Goal: Task Accomplishment & Management: Manage account settings

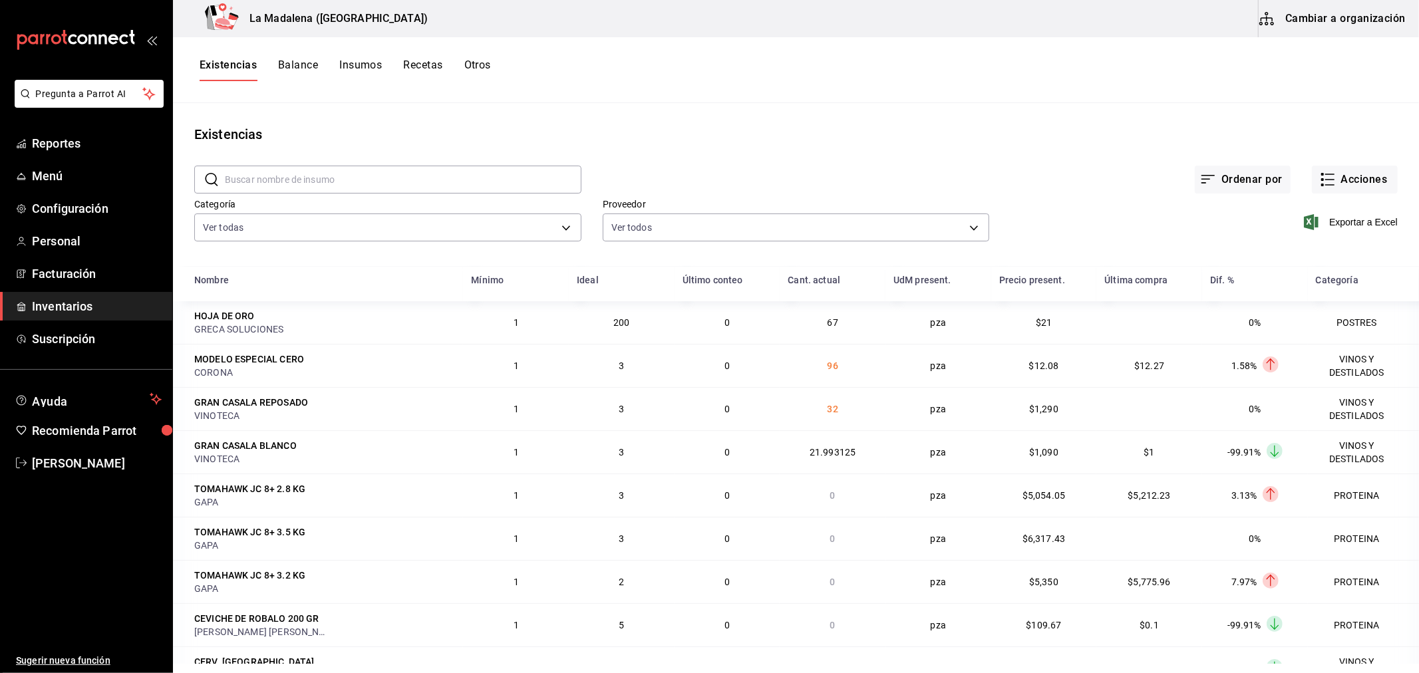
click at [65, 297] on span "Inventarios" at bounding box center [97, 306] width 130 height 18
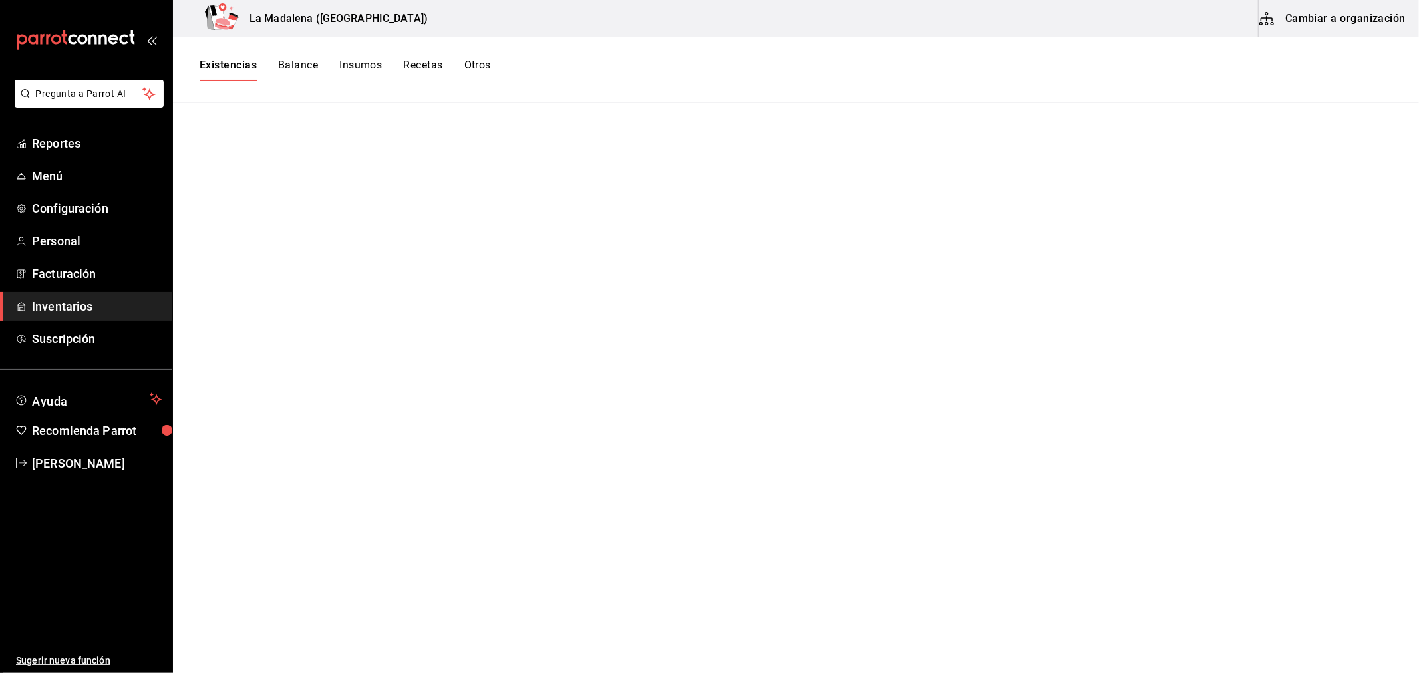
click at [202, 67] on button "Existencias" at bounding box center [228, 70] width 57 height 23
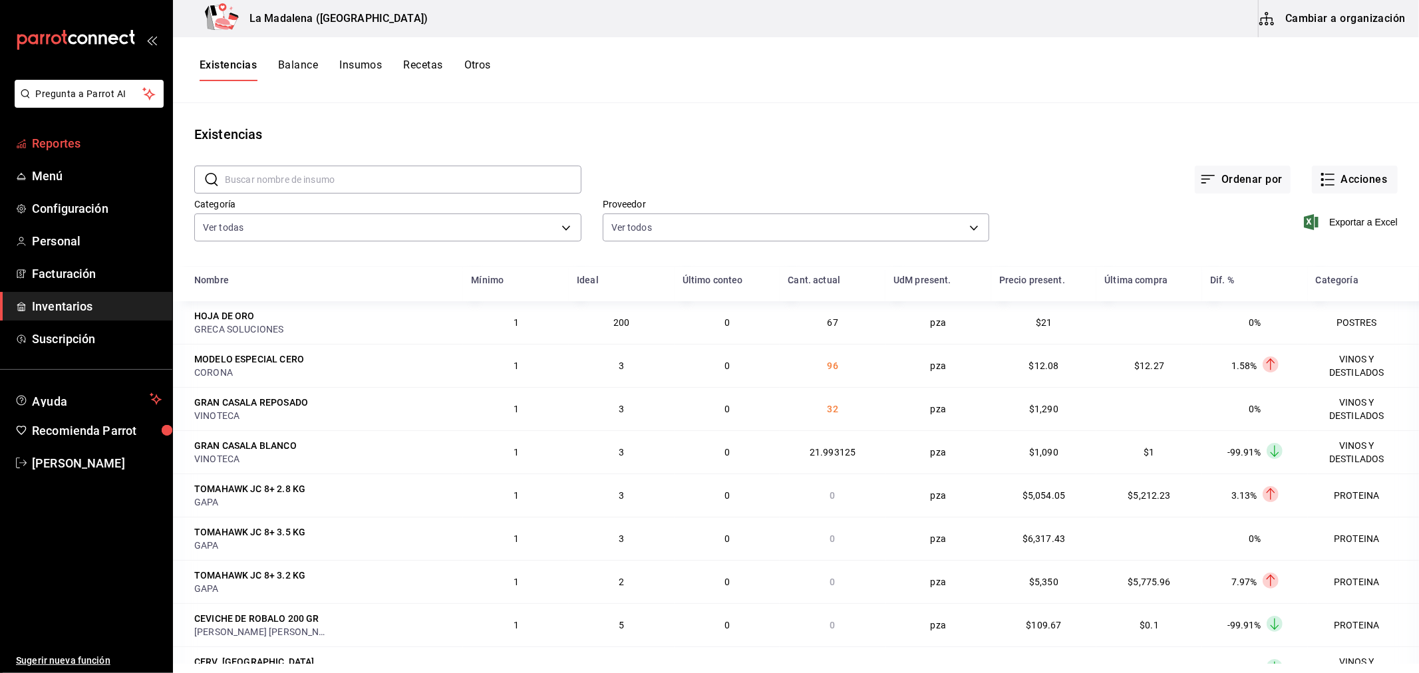
click at [59, 149] on span "Reportes" at bounding box center [97, 143] width 130 height 18
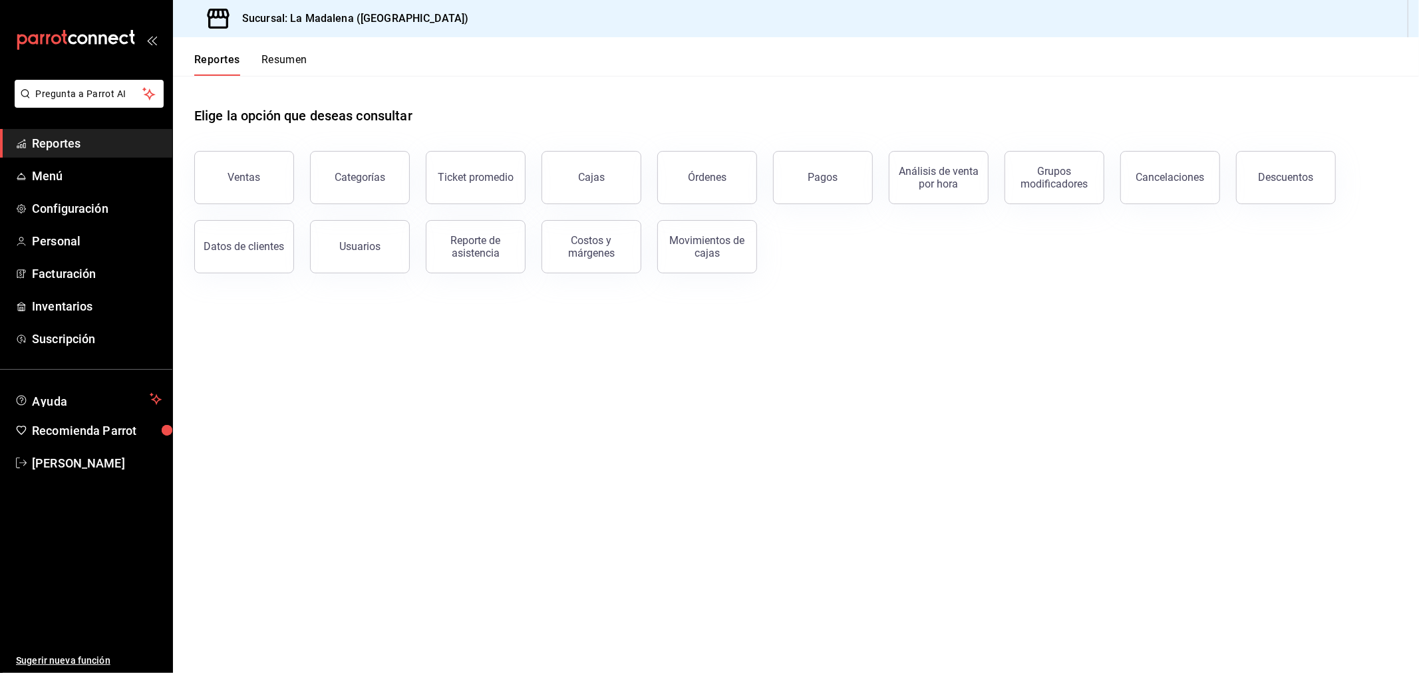
click at [61, 143] on span "Reportes" at bounding box center [97, 143] width 130 height 18
click at [232, 185] on button "Ventas" at bounding box center [244, 177] width 100 height 53
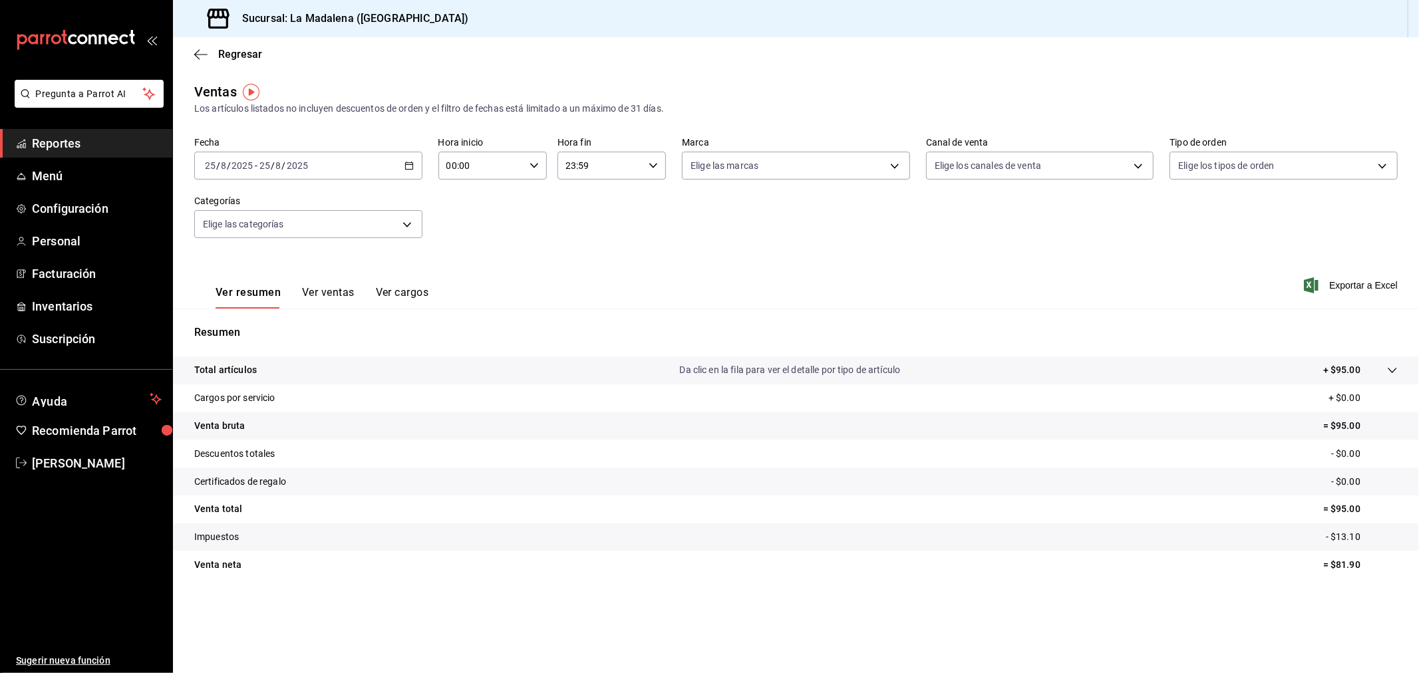
click at [242, 61] on div "Regresar" at bounding box center [796, 54] width 1246 height 34
click at [243, 55] on span "Regresar" at bounding box center [240, 54] width 44 height 13
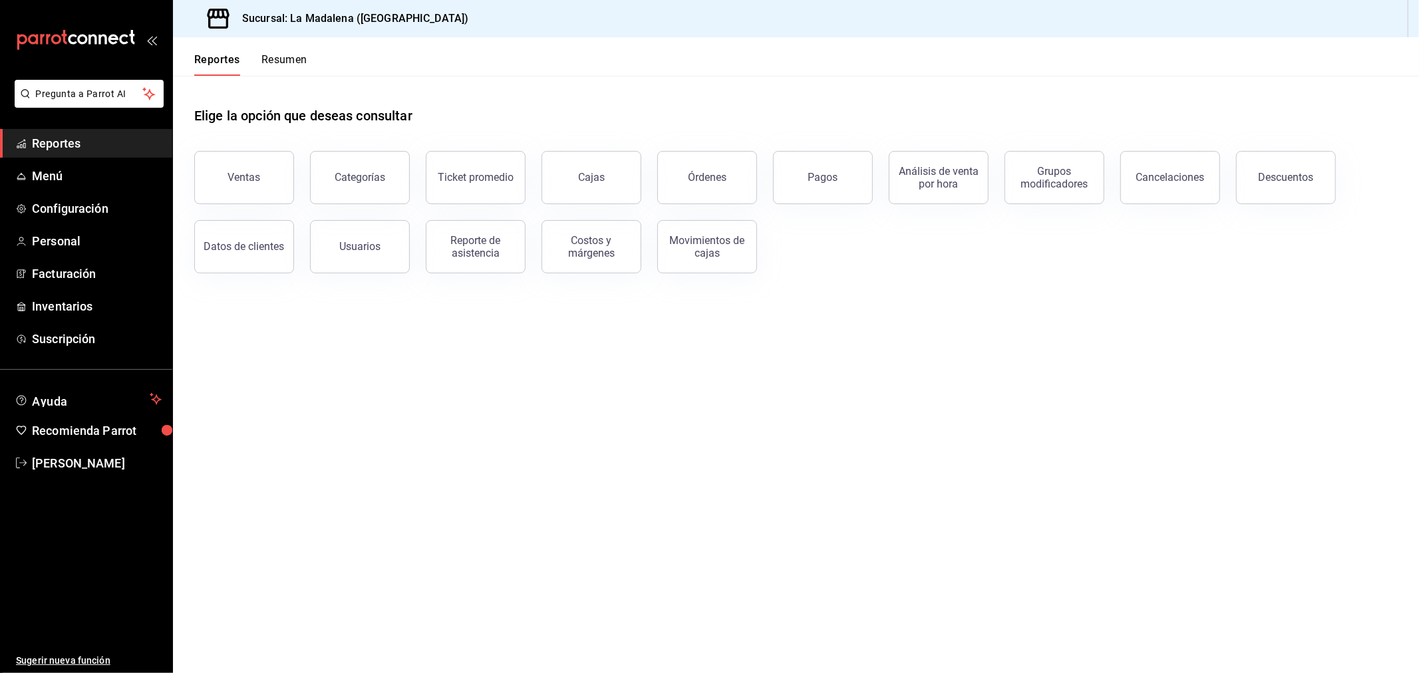
click at [265, 262] on button "Datos de clientes" at bounding box center [244, 246] width 100 height 53
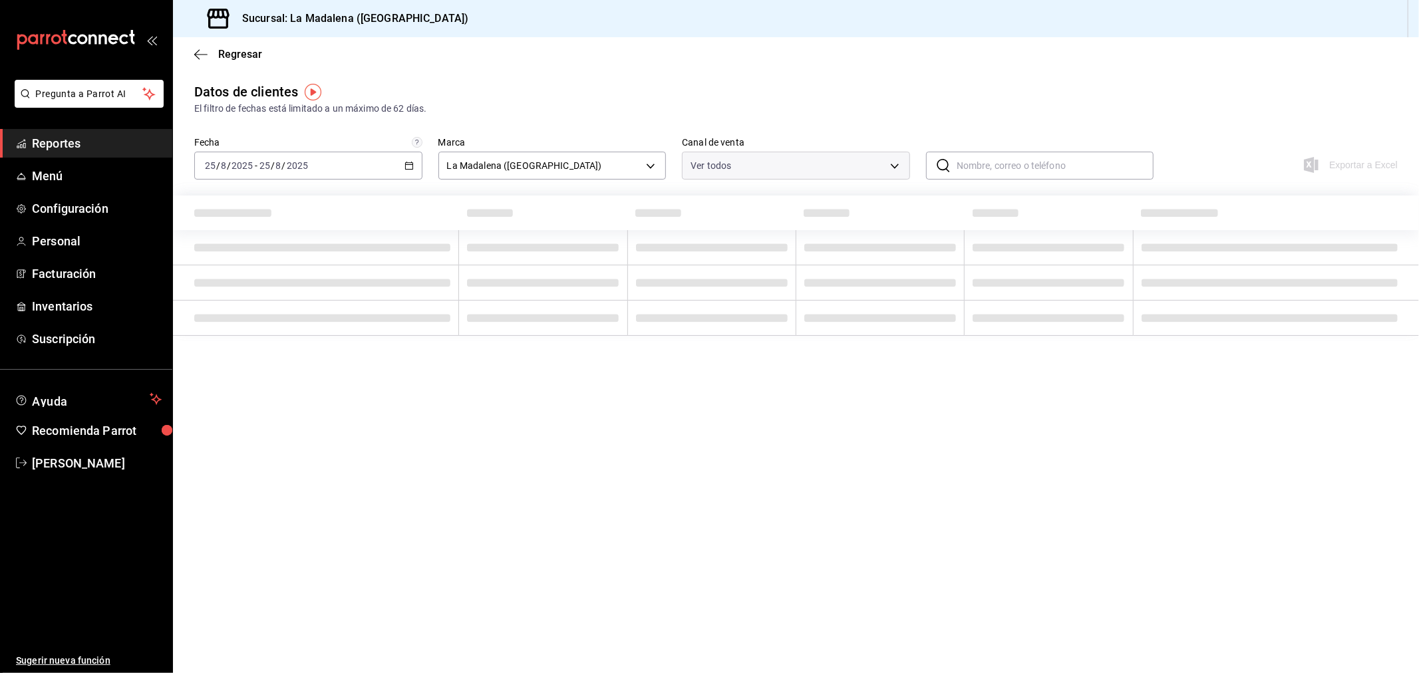
type input "PARROT,DIDI_FOOD,ONLINE"
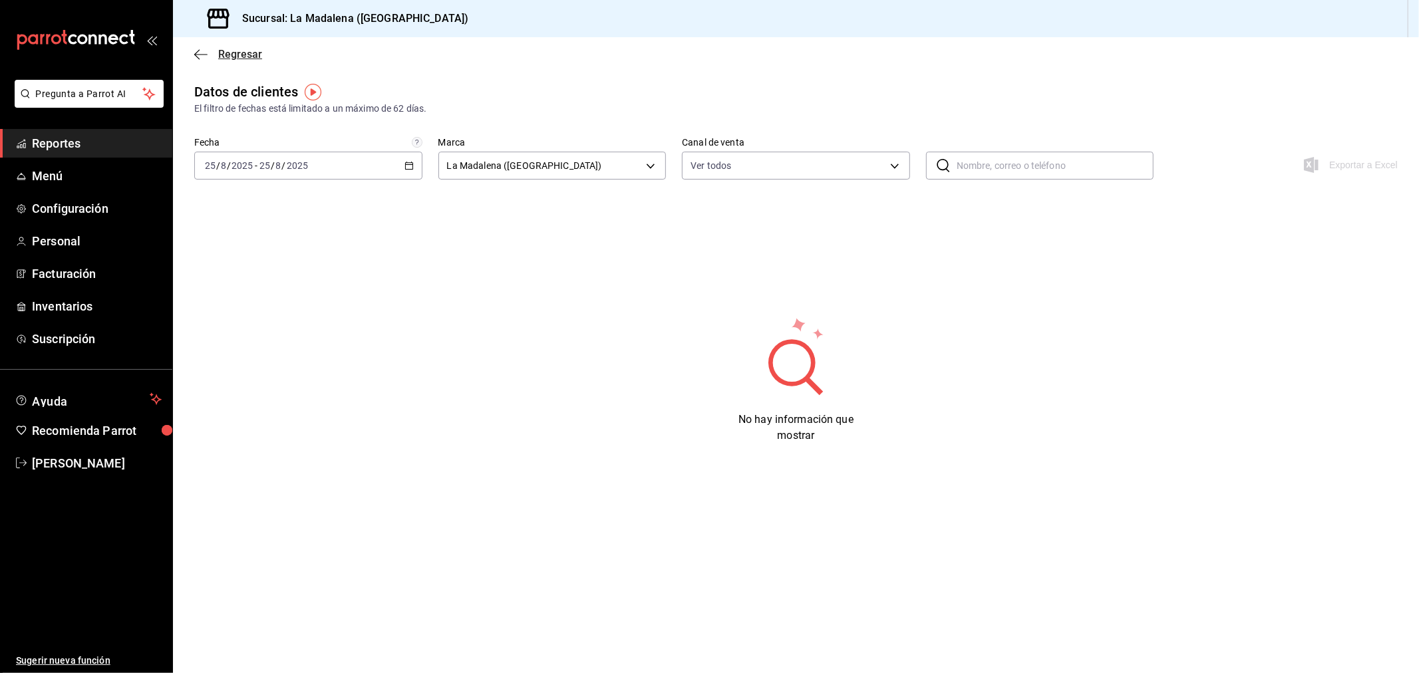
click at [241, 55] on span "Regresar" at bounding box center [240, 54] width 44 height 13
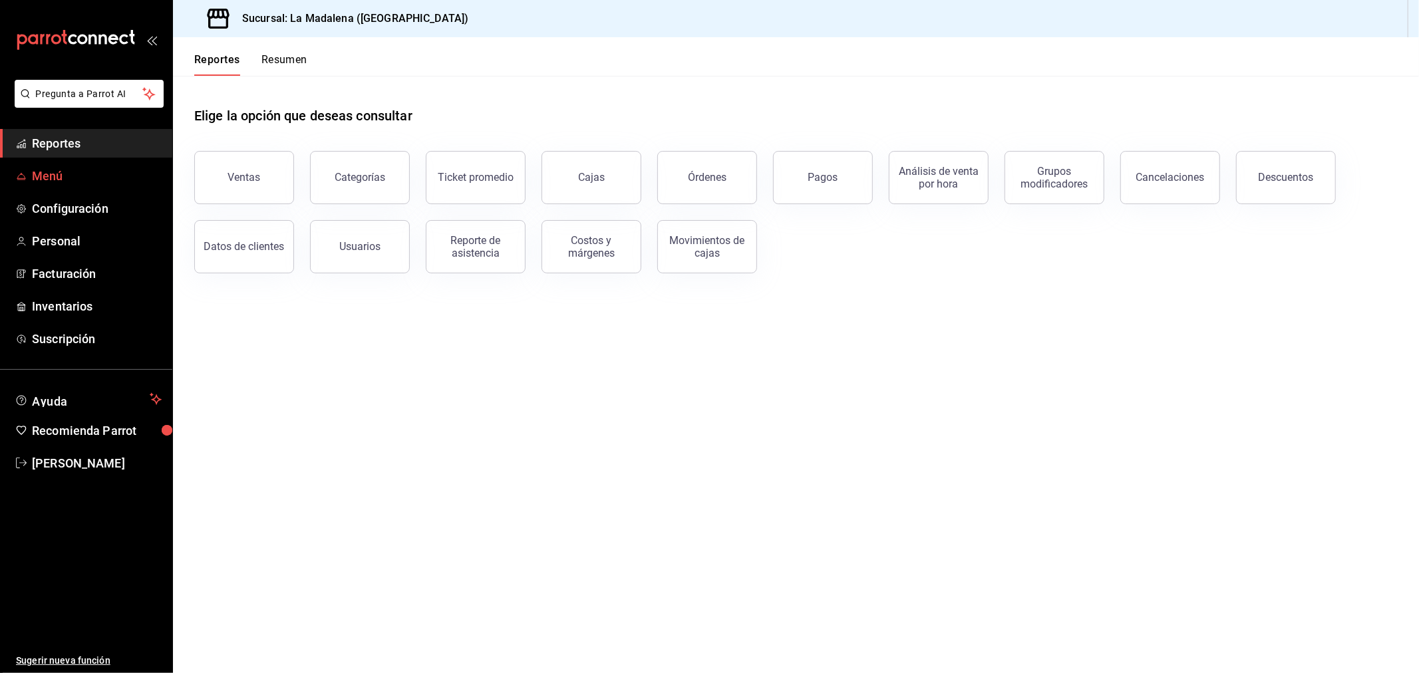
click at [65, 181] on span "Menú" at bounding box center [97, 176] width 130 height 18
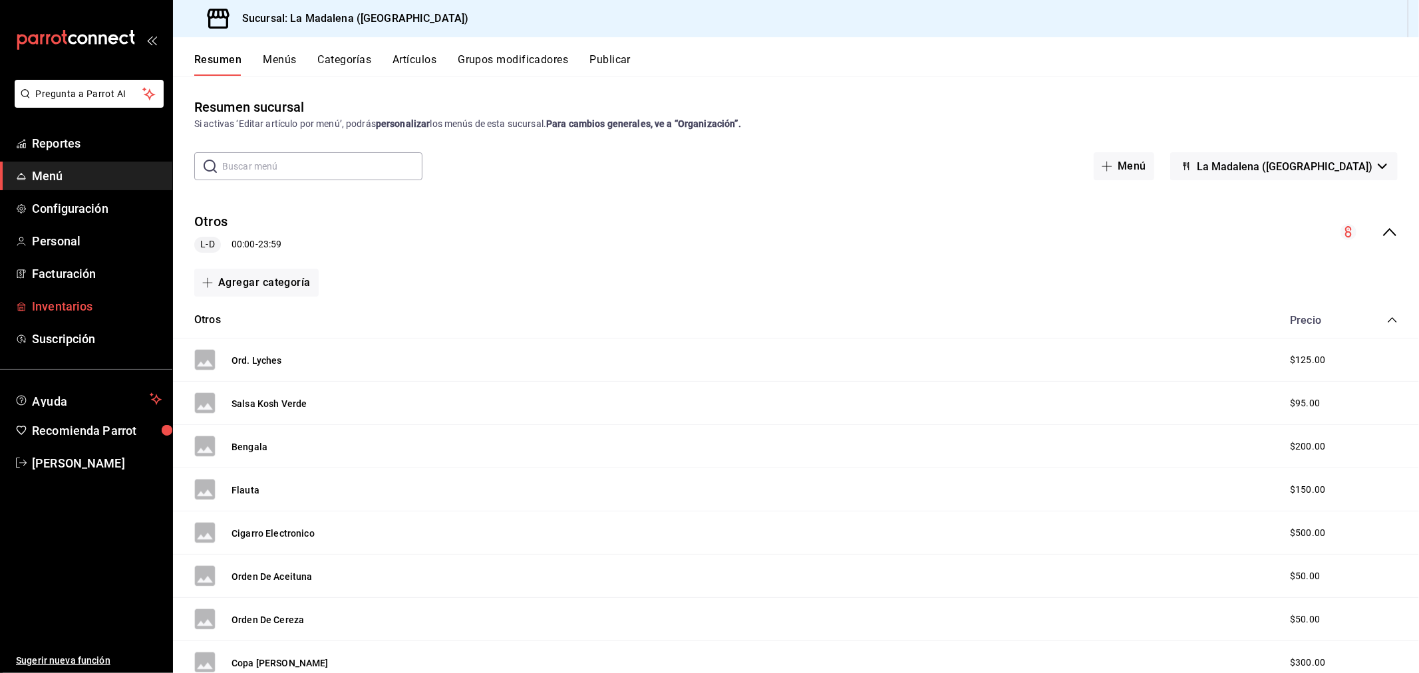
click at [43, 313] on span "Inventarios" at bounding box center [97, 306] width 130 height 18
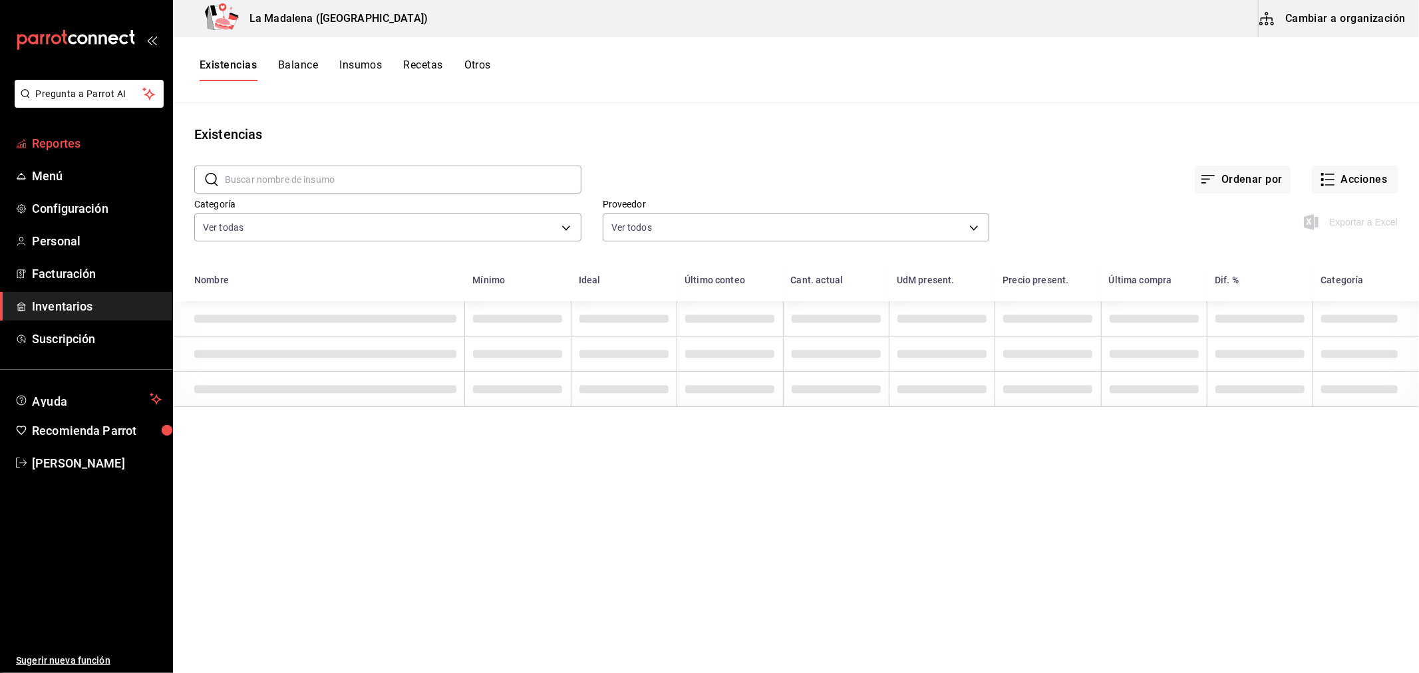
click at [67, 144] on span "Reportes" at bounding box center [97, 143] width 130 height 18
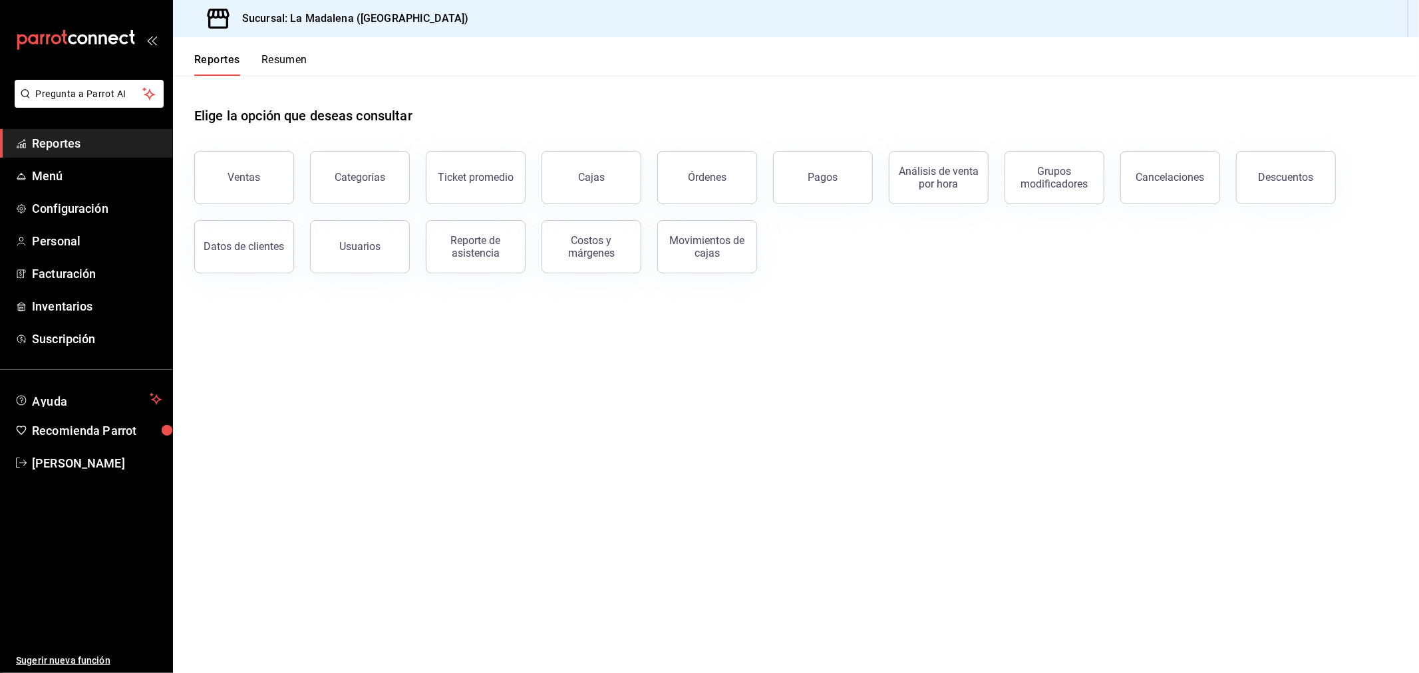
click at [57, 150] on span "Reportes" at bounding box center [97, 143] width 130 height 18
click at [57, 144] on span "Reportes" at bounding box center [97, 143] width 130 height 18
click at [304, 56] on button "Resumen" at bounding box center [285, 64] width 46 height 23
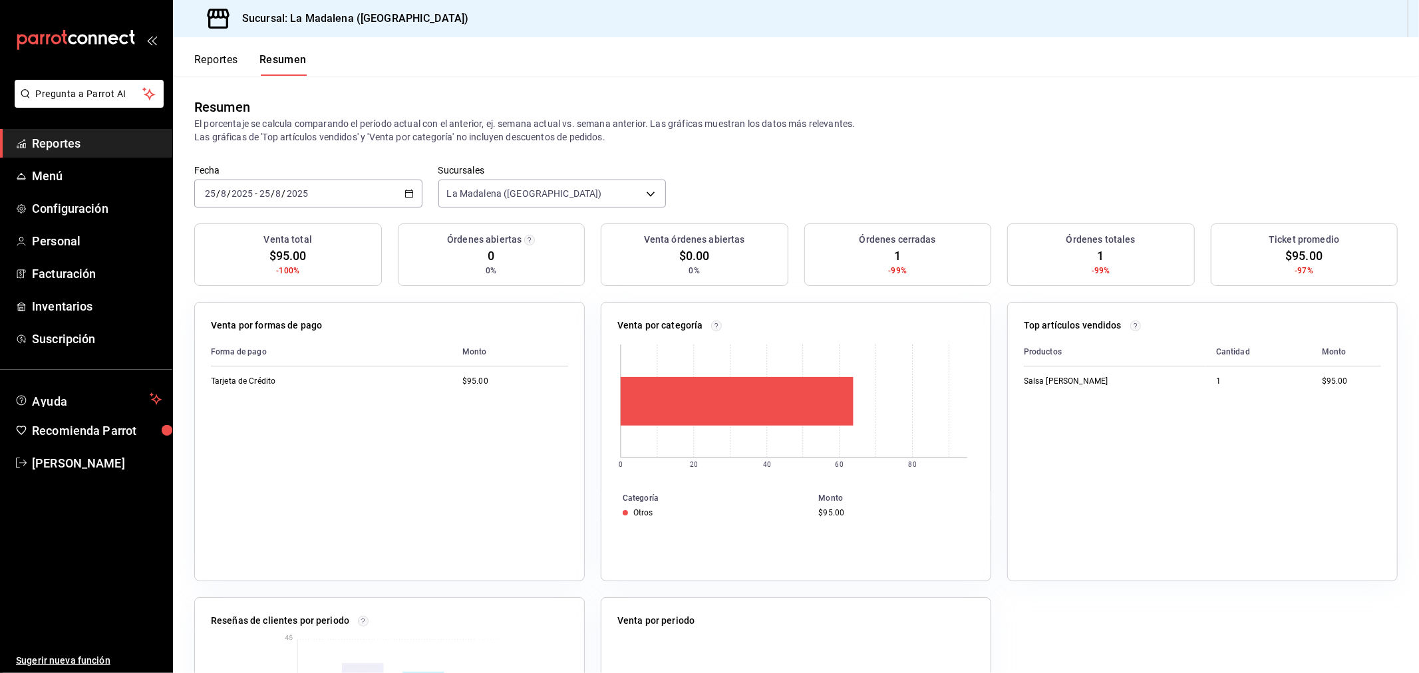
click at [231, 63] on button "Reportes" at bounding box center [216, 64] width 44 height 23
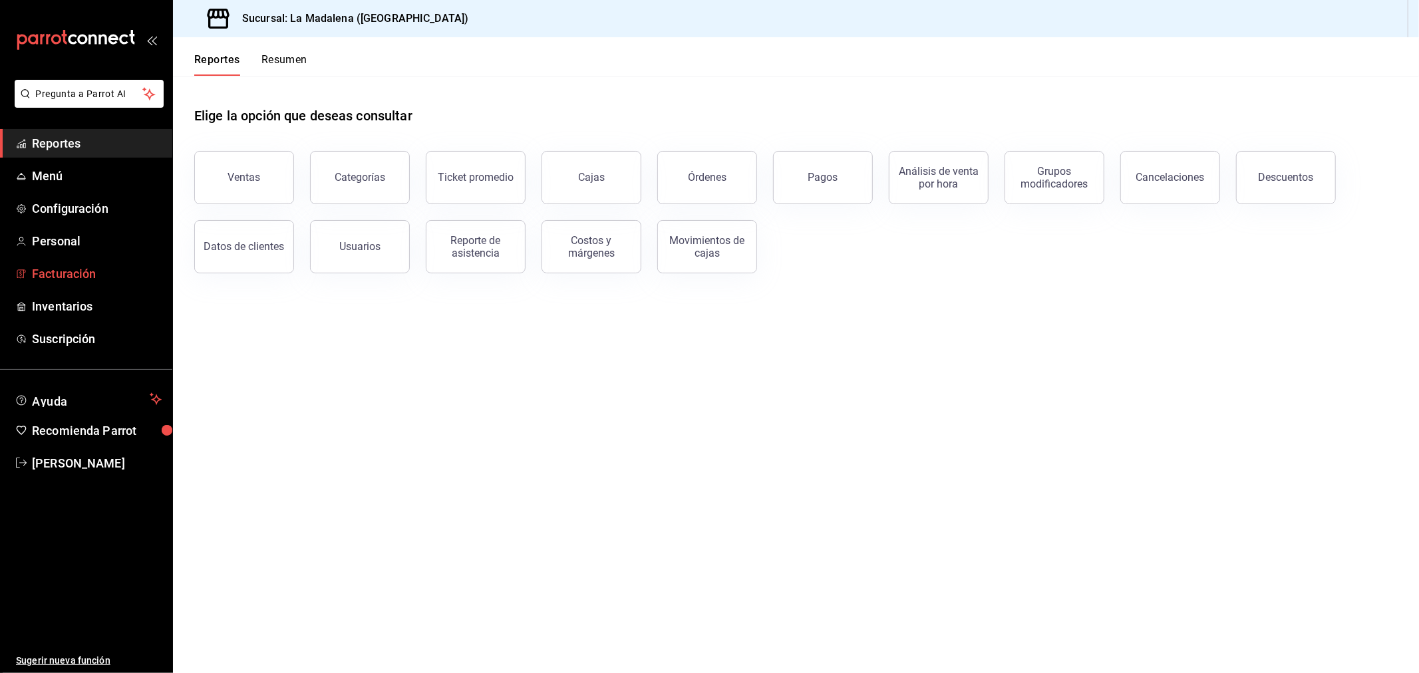
click at [67, 272] on span "Facturación" at bounding box center [97, 274] width 130 height 18
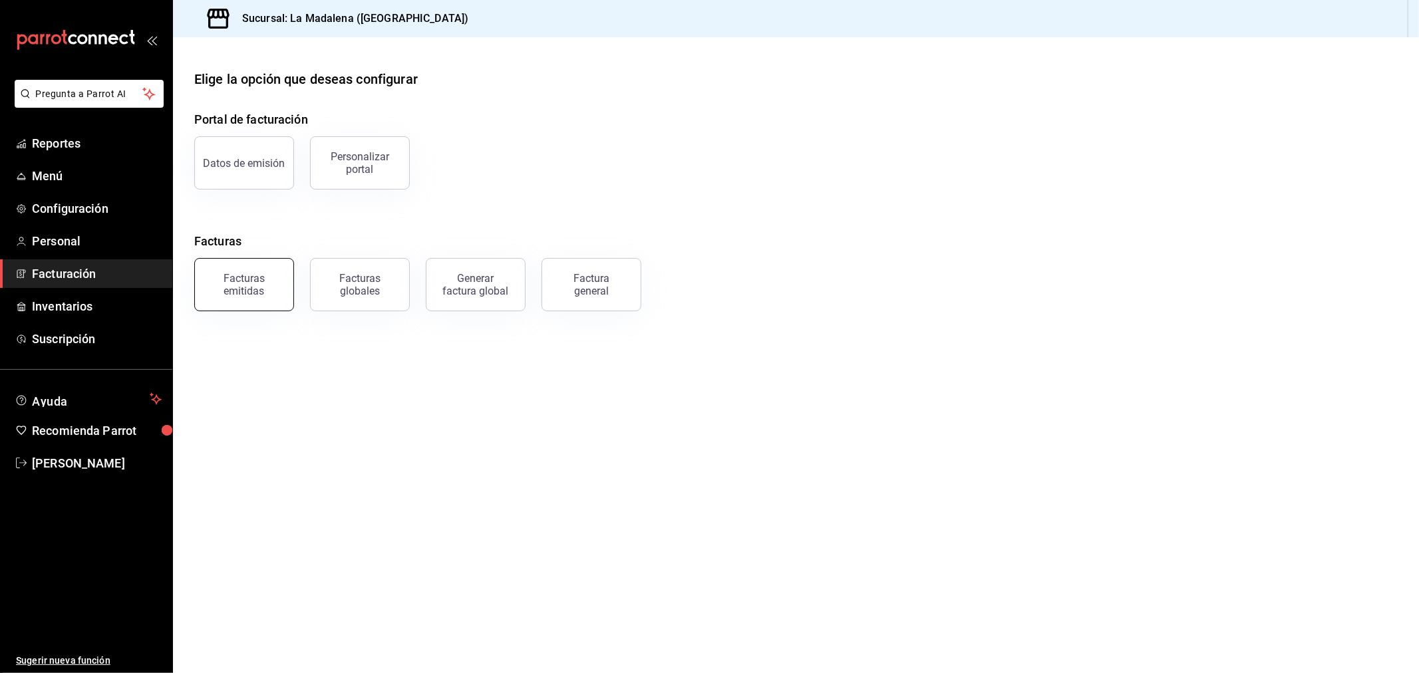
click at [234, 283] on div "Facturas emitidas" at bounding box center [244, 284] width 83 height 25
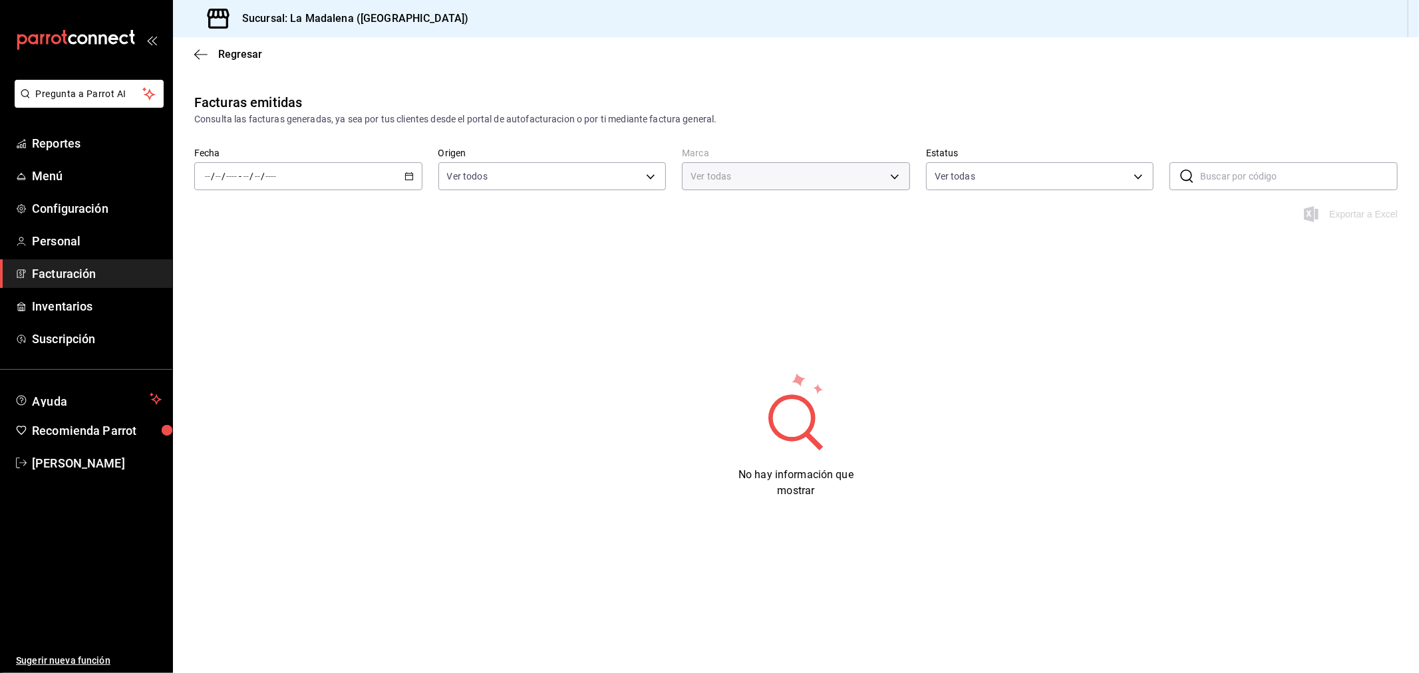
type input "768cf5f5-9f29-4846-9f23-2ee3d48c8f52"
click at [254, 57] on span "Regresar" at bounding box center [240, 54] width 44 height 13
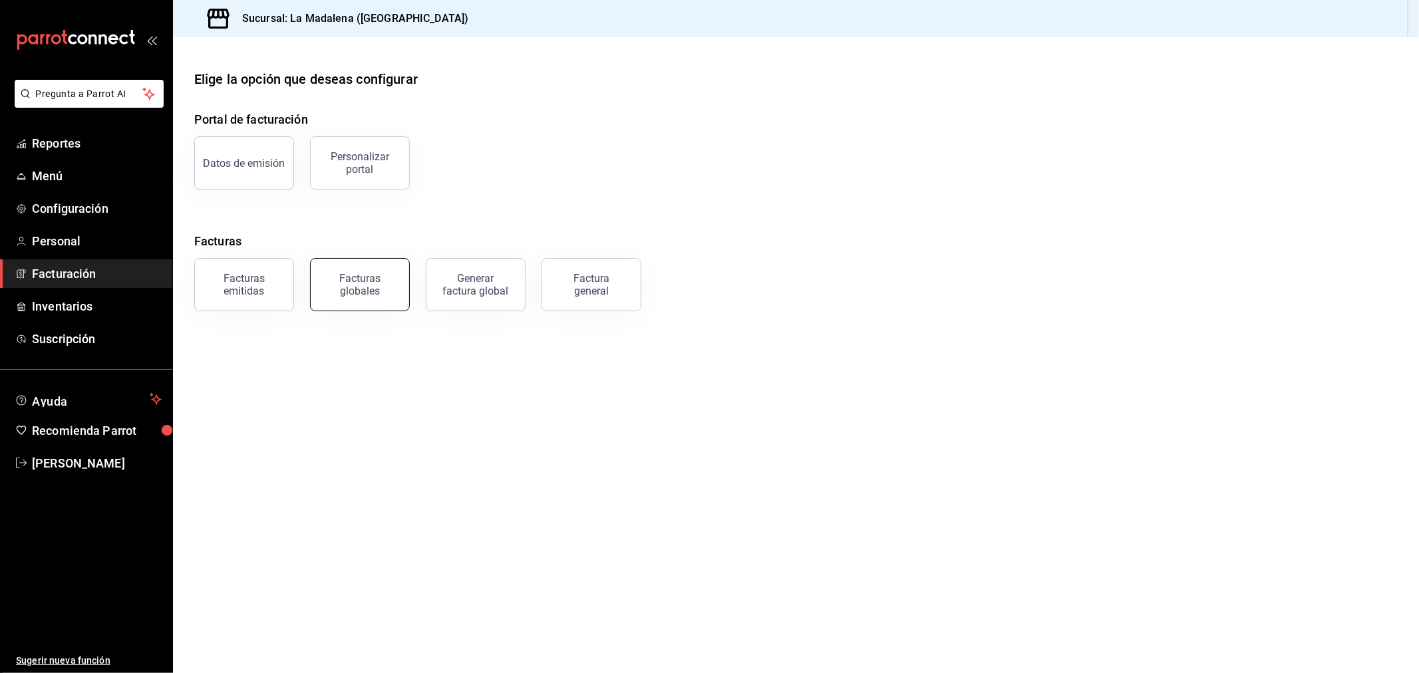
click at [337, 297] on button "Facturas globales" at bounding box center [360, 284] width 100 height 53
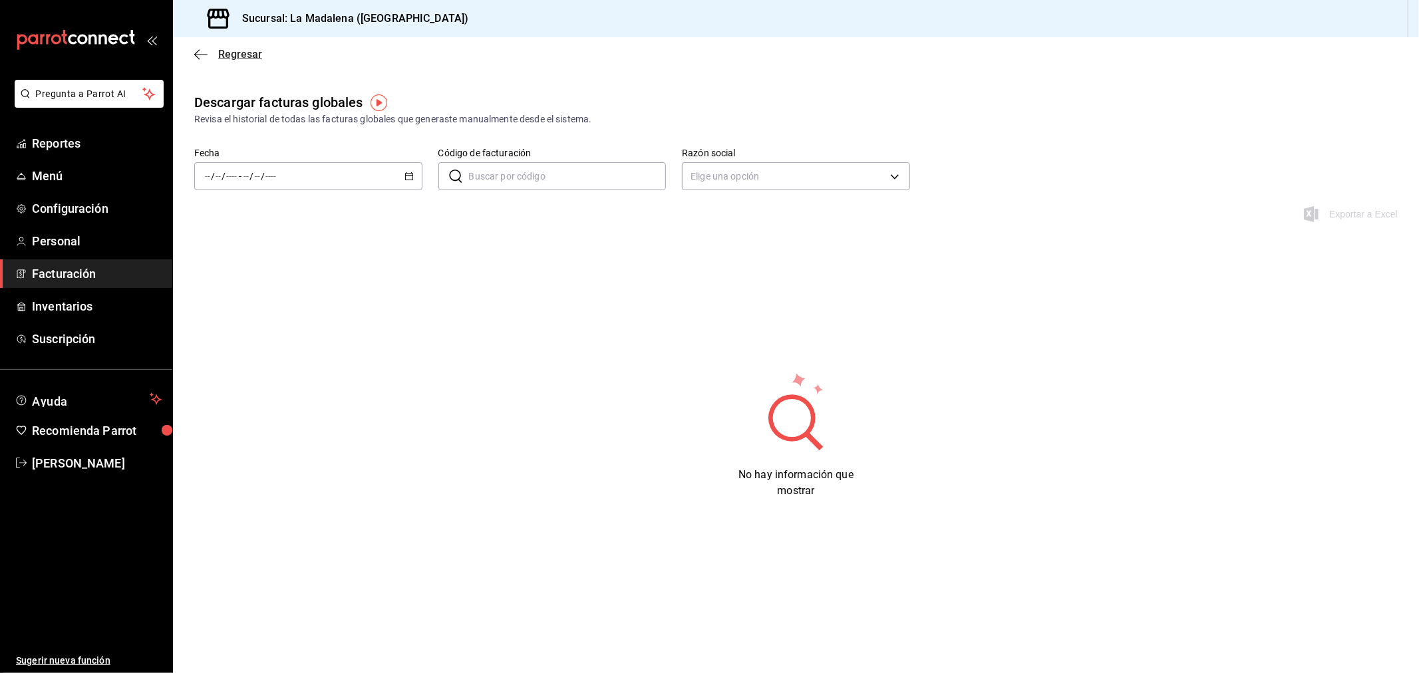
click at [221, 51] on span "Regresar" at bounding box center [240, 54] width 44 height 13
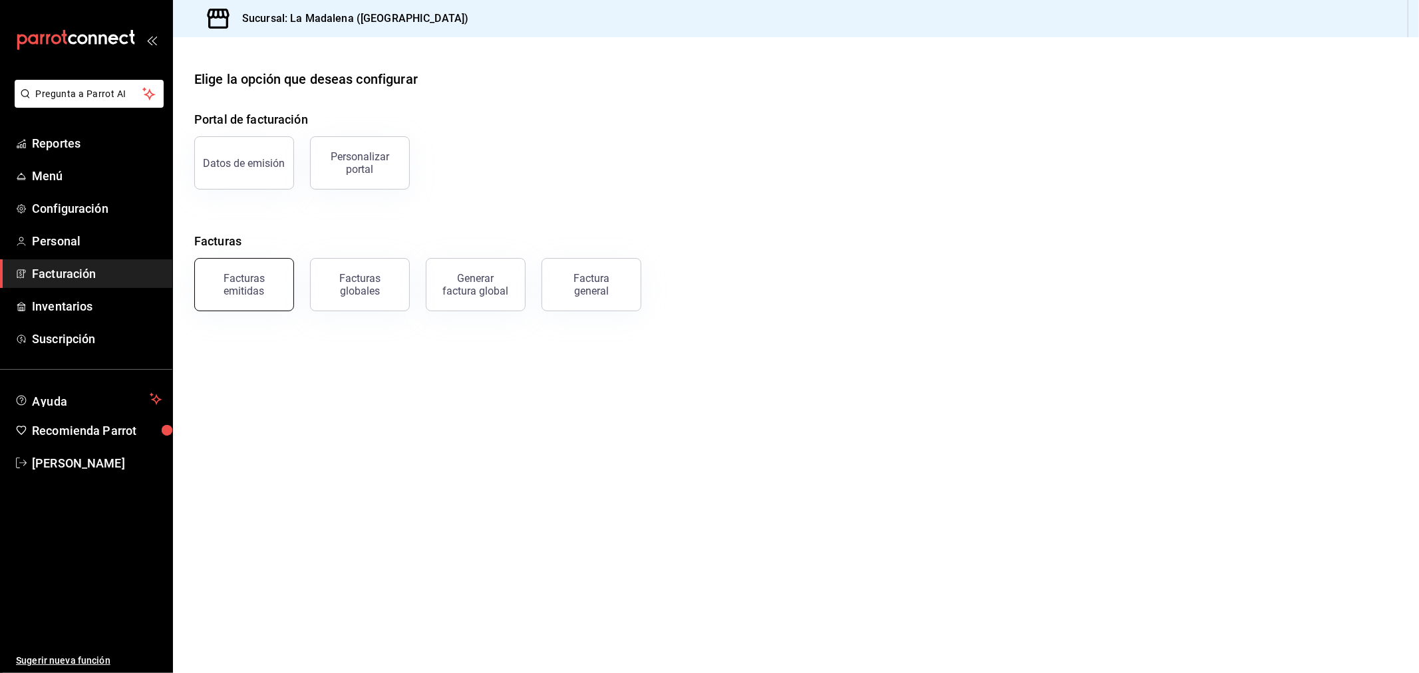
click at [222, 290] on div "Facturas emitidas" at bounding box center [244, 284] width 83 height 25
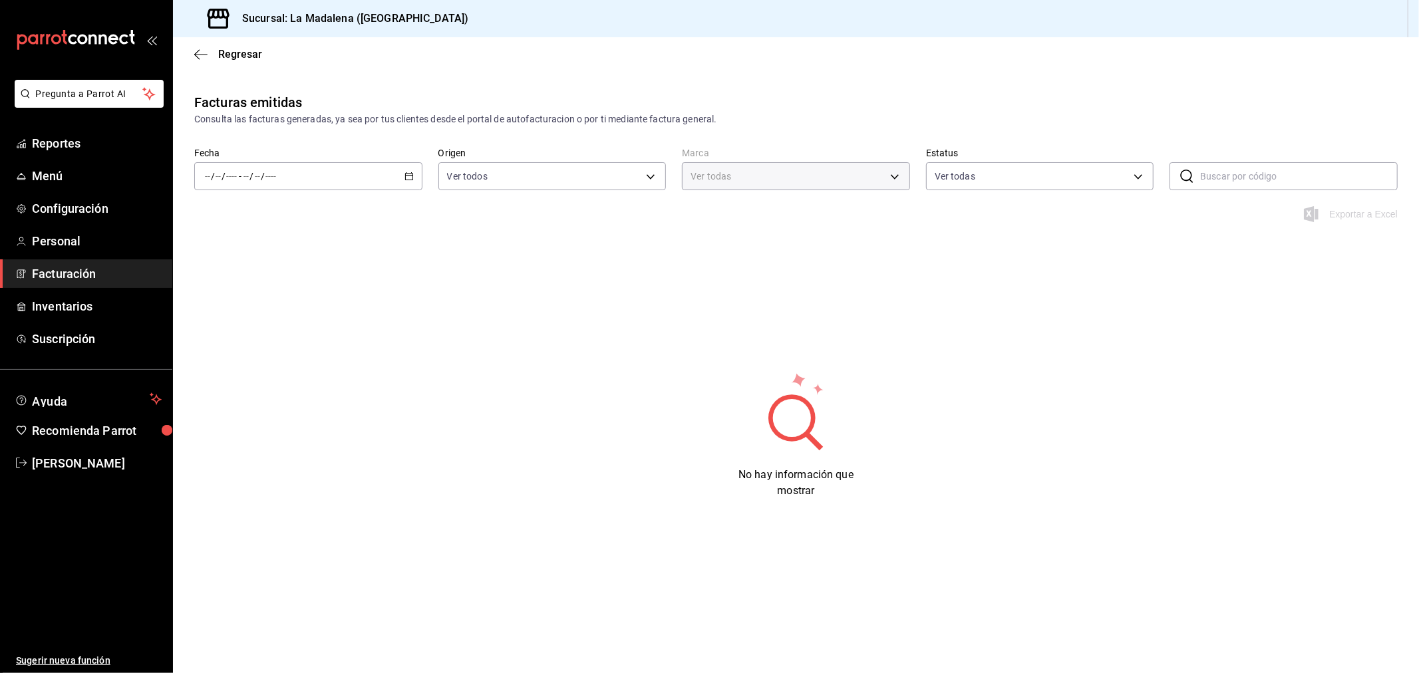
type input "768cf5f5-9f29-4846-9f23-2ee3d48c8f52"
click at [409, 182] on div "/ / - / /" at bounding box center [308, 176] width 228 height 28
click at [228, 371] on span "Rango de fechas" at bounding box center [257, 366] width 103 height 14
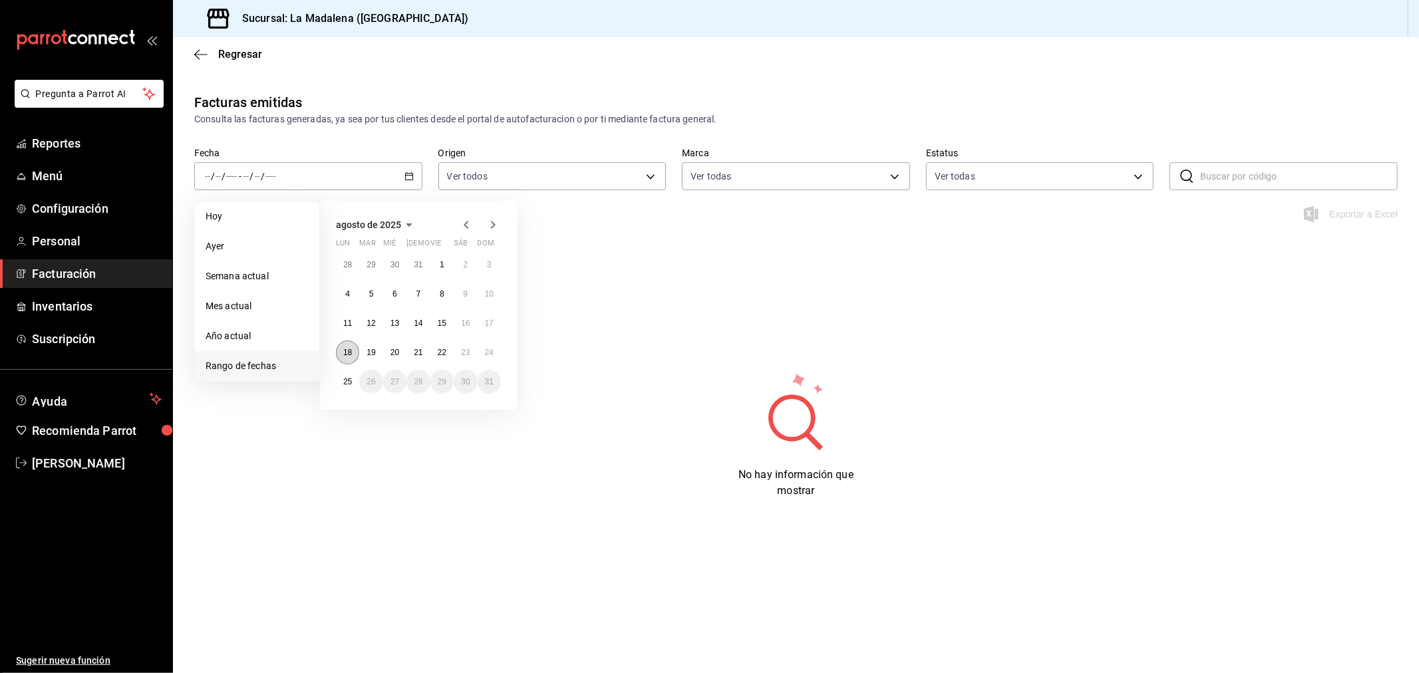
click at [341, 353] on button "18" at bounding box center [347, 353] width 23 height 24
click at [344, 378] on abbr "25" at bounding box center [347, 381] width 9 height 9
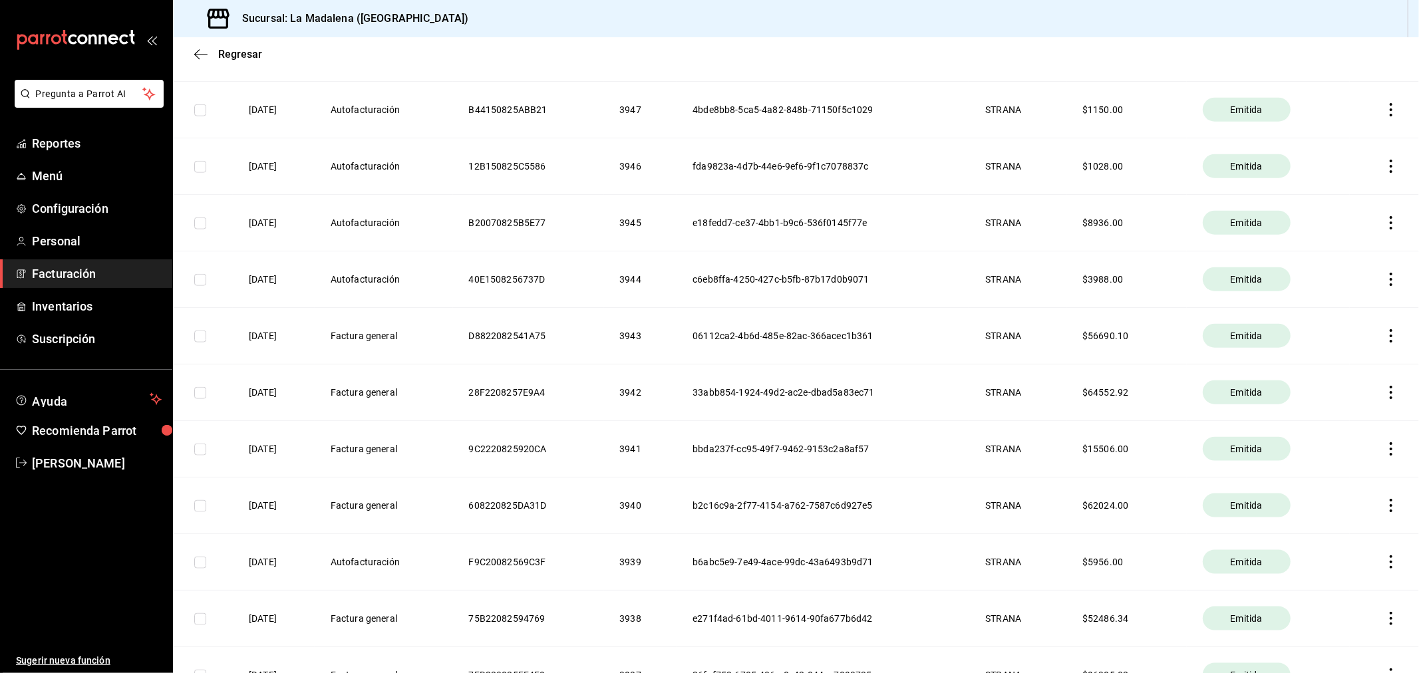
scroll to position [739, 0]
